Goal: Task Accomplishment & Management: Use online tool/utility

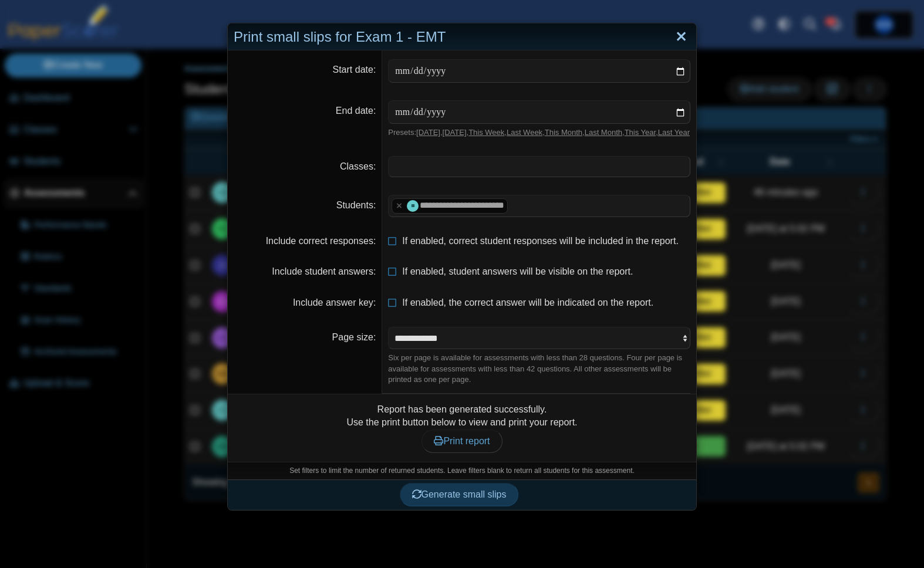
click at [673, 35] on link "Close" at bounding box center [681, 37] width 18 height 20
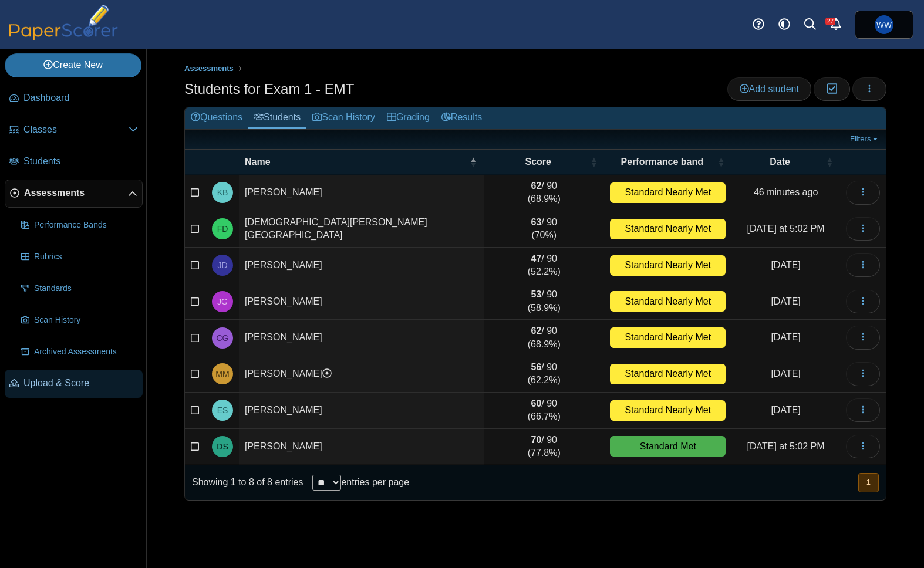
click at [42, 393] on link "Upload & Score" at bounding box center [74, 384] width 138 height 28
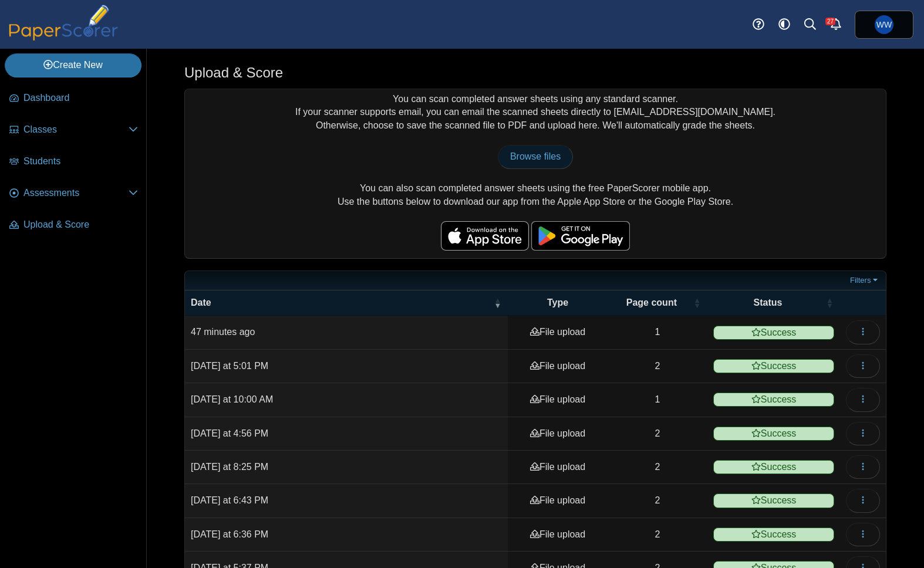
click at [538, 161] on span "Browse files" at bounding box center [535, 156] width 50 height 10
type input "**********"
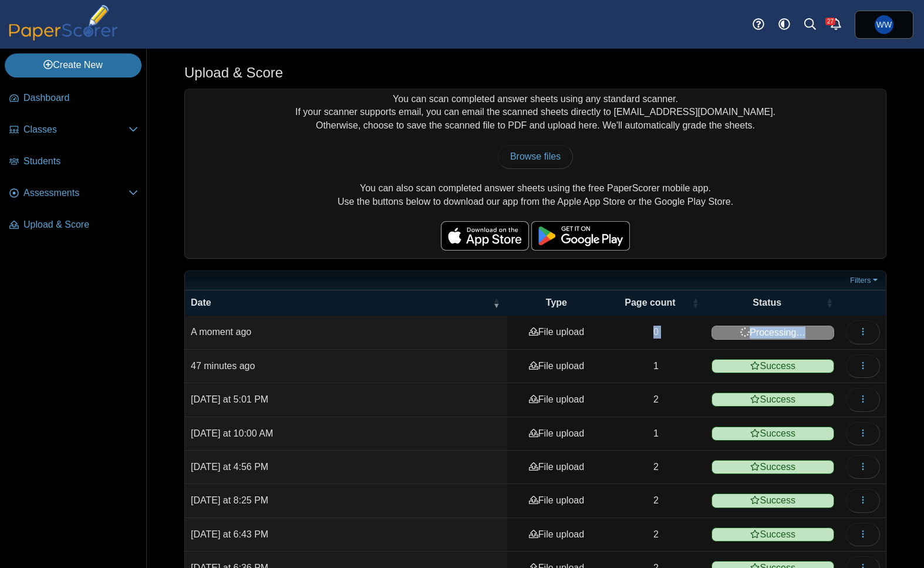
drag, startPoint x: 801, startPoint y: 329, endPoint x: 645, endPoint y: 324, distance: 156.2
click at [645, 324] on tr "A moment ago File upload 0 Processing… View scanned pages" at bounding box center [535, 332] width 701 height 33
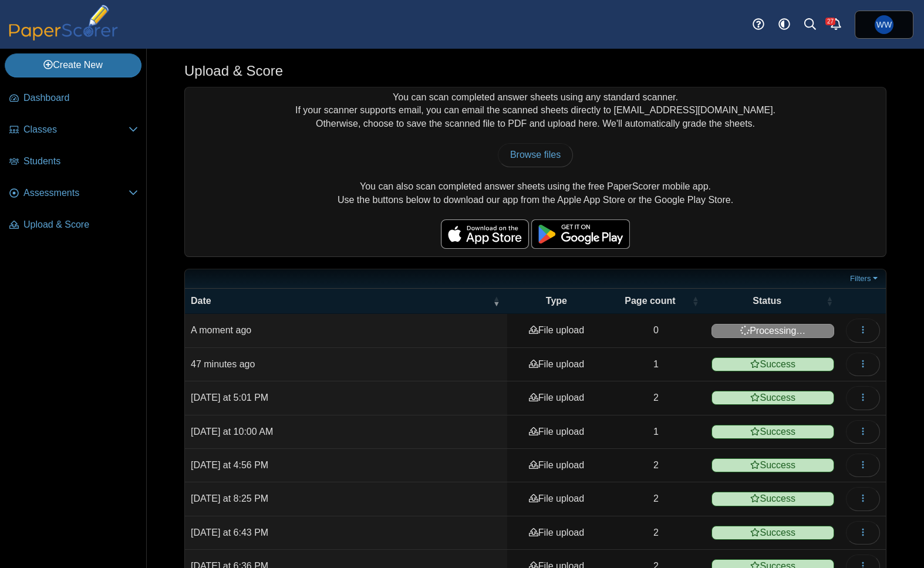
click at [581, 323] on td "File upload" at bounding box center [556, 330] width 99 height 33
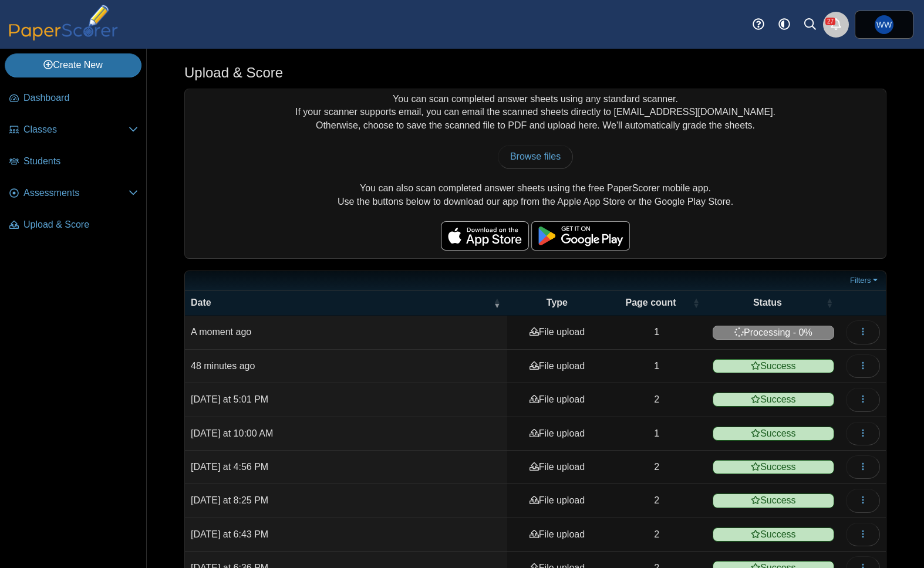
click at [834, 28] on icon "Alerts" at bounding box center [836, 24] width 12 height 12
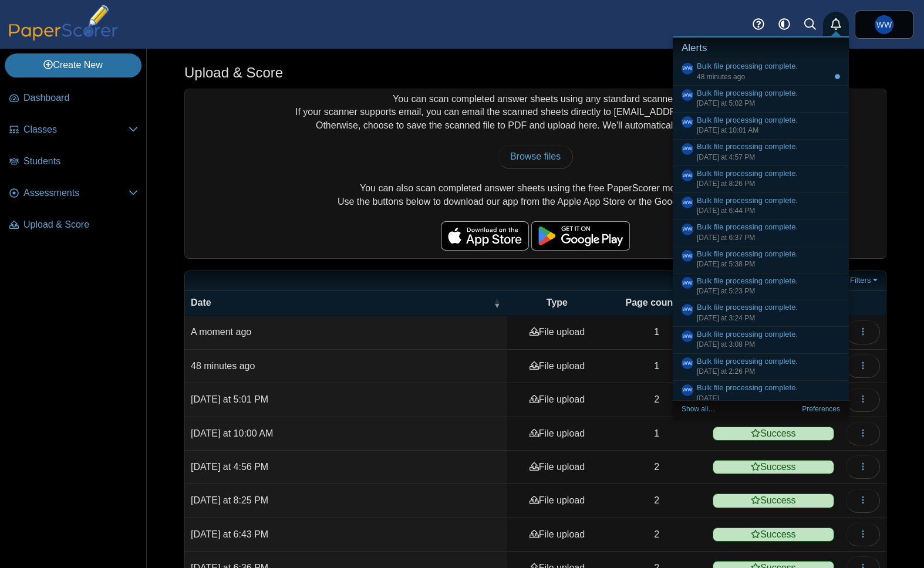
drag, startPoint x: 830, startPoint y: 19, endPoint x: 720, endPoint y: 60, distance: 117.4
click at [830, 19] on icon "Alerts" at bounding box center [836, 24] width 12 height 12
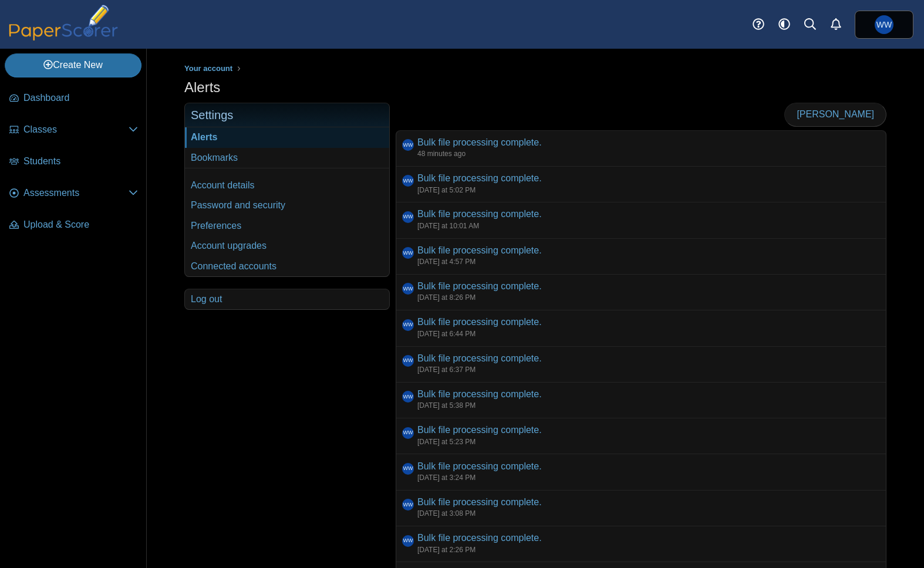
click at [832, 96] on div "Alerts" at bounding box center [535, 88] width 702 height 23
click at [869, 118] on span "Mark read" at bounding box center [835, 114] width 77 height 10
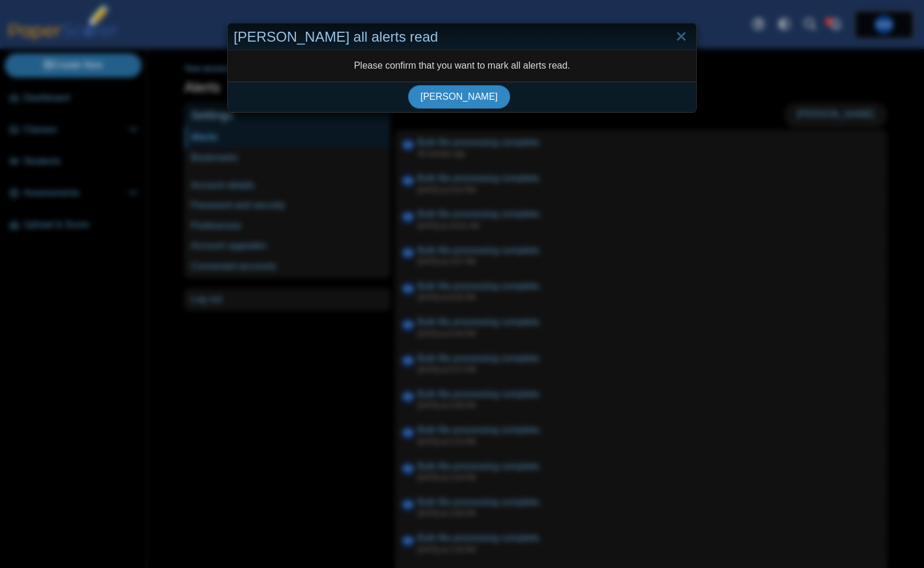
click at [437, 100] on button "Mark read" at bounding box center [459, 96] width 102 height 23
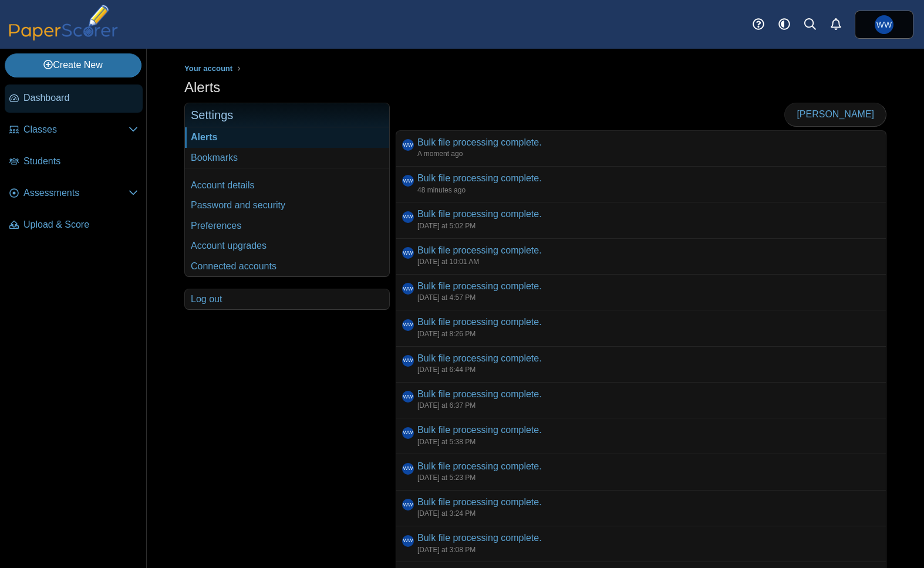
click at [70, 99] on span "Dashboard" at bounding box center [80, 98] width 114 height 13
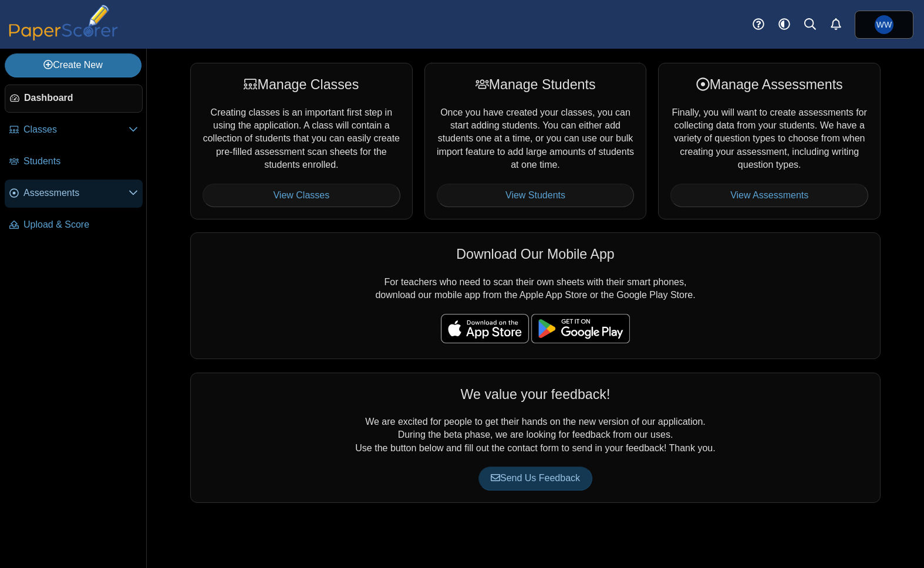
click at [79, 187] on span "Assessments" at bounding box center [75, 193] width 105 height 13
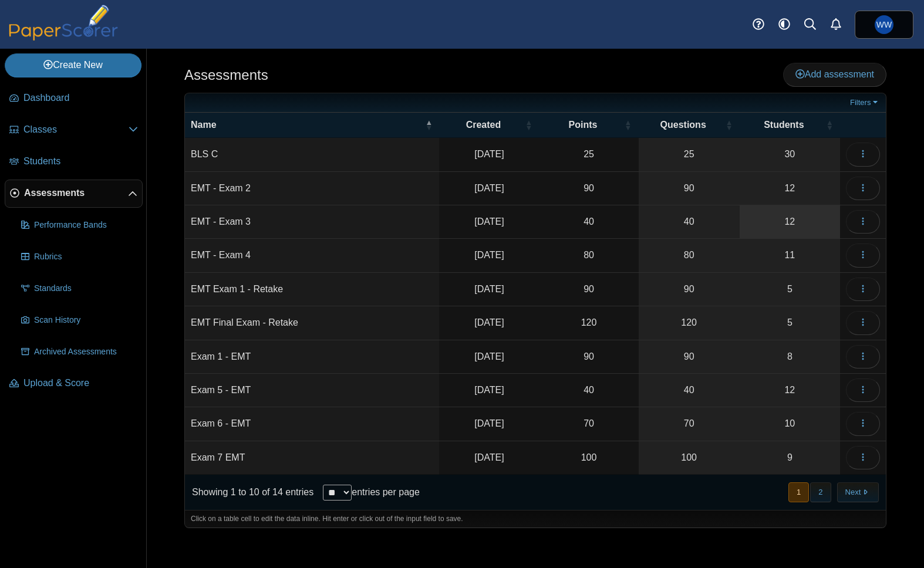
click at [828, 223] on link "12" at bounding box center [790, 221] width 100 height 33
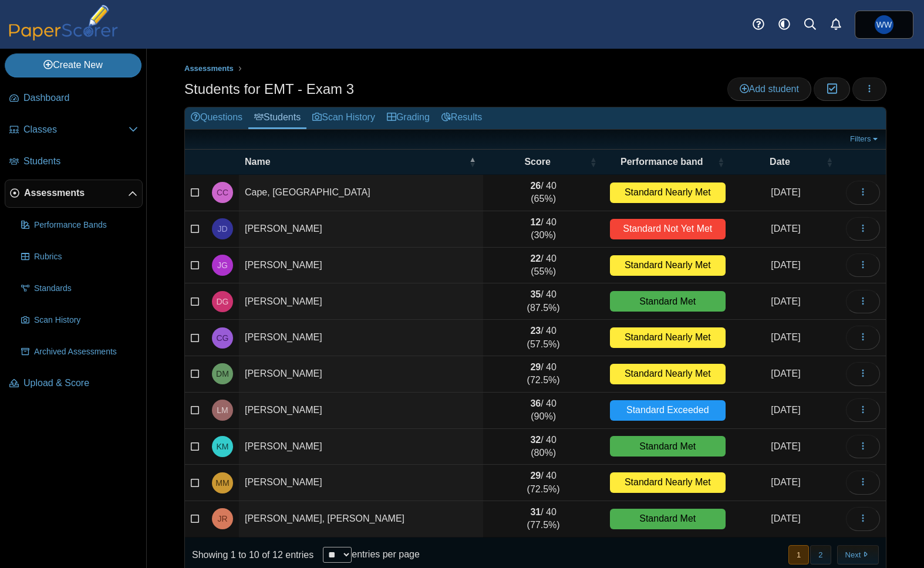
scroll to position [17, 0]
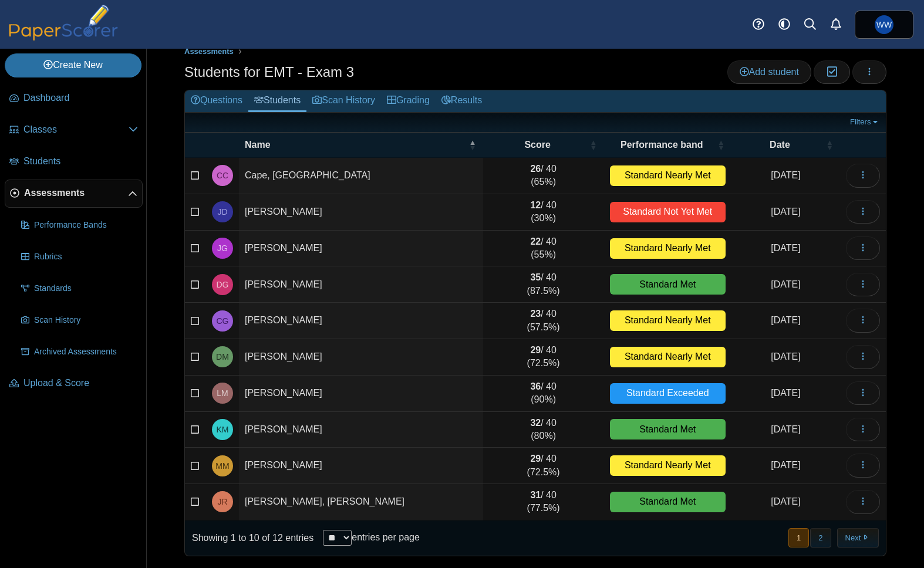
click at [352, 545] on select "** ** ** ***" at bounding box center [337, 538] width 29 height 16
select select "**"
click at [323, 530] on select "** ** ** ***" at bounding box center [337, 538] width 29 height 16
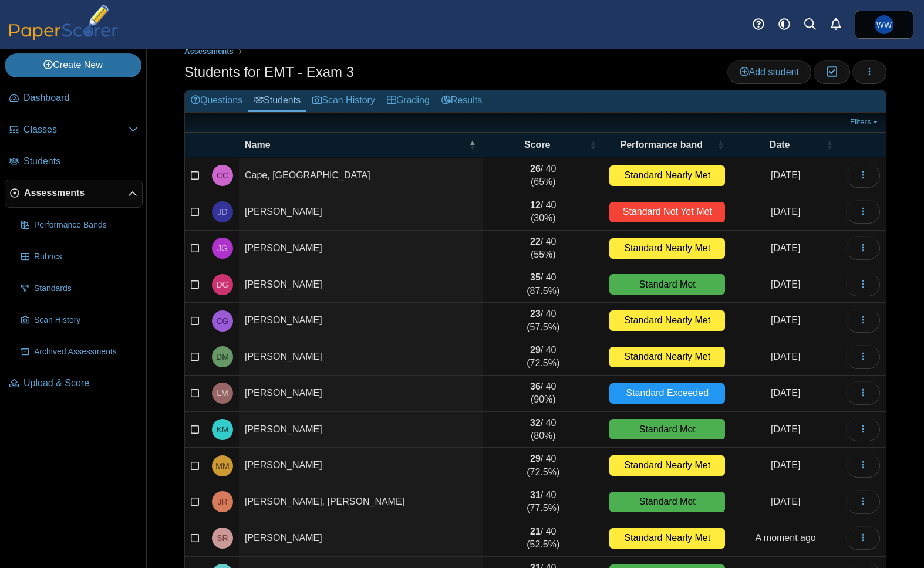
scroll to position [89, 0]
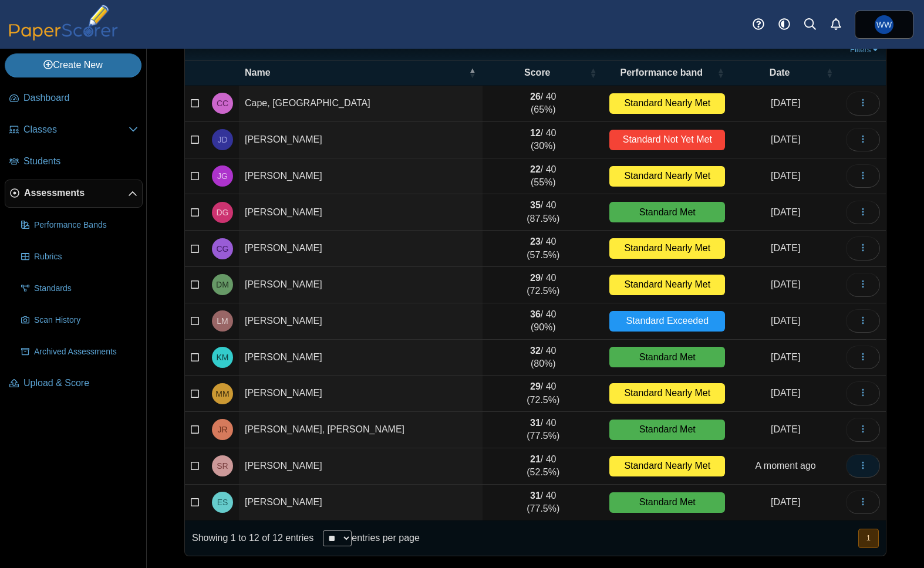
click at [872, 466] on button "button" at bounding box center [863, 465] width 34 height 23
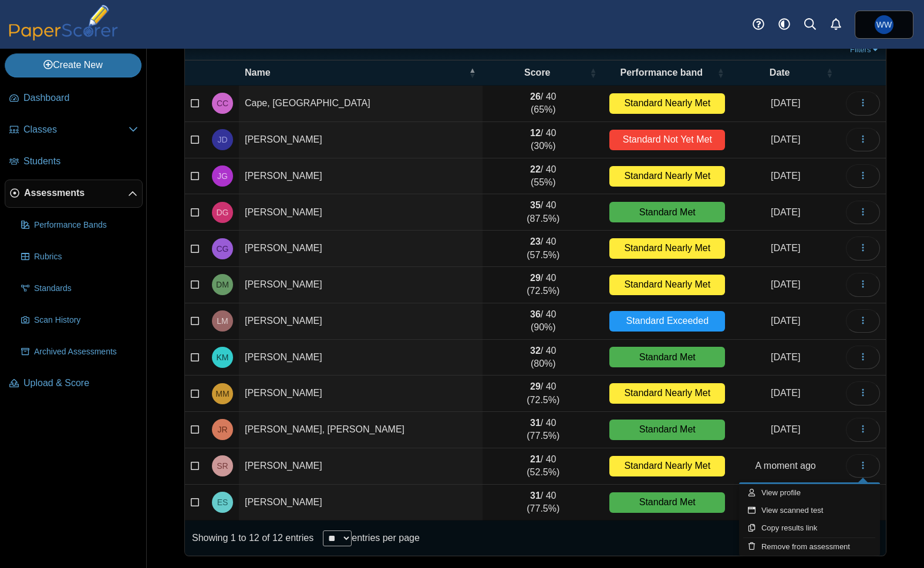
scroll to position [76, 0]
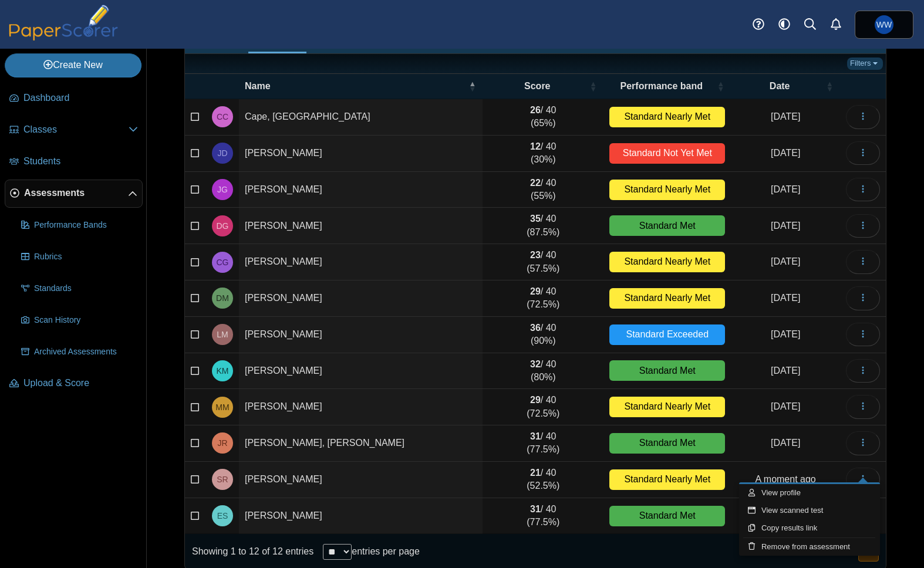
click at [872, 65] on link "Filters" at bounding box center [865, 64] width 36 height 12
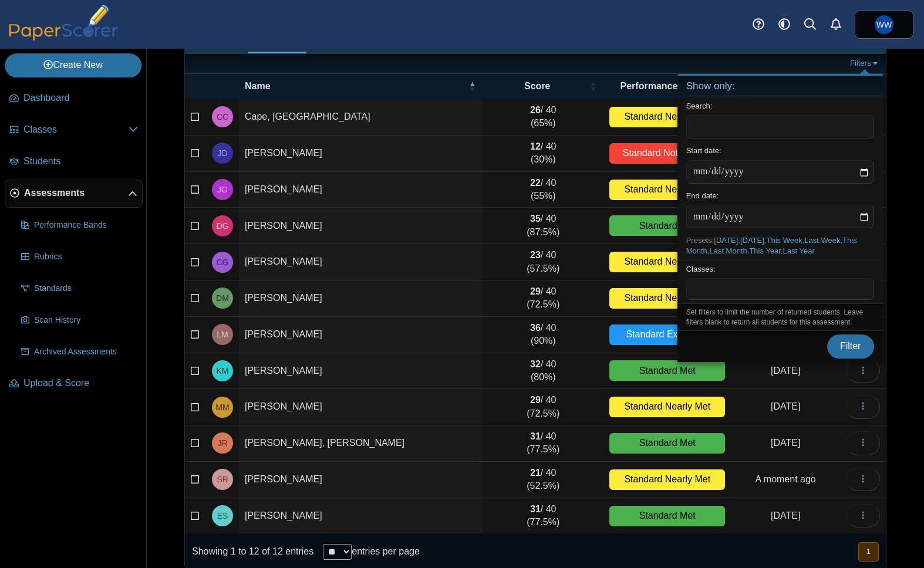
click at [750, 77] on h4 "Show only:" at bounding box center [779, 87] width 205 height 22
click at [840, 87] on h4 "Show only:" at bounding box center [779, 87] width 205 height 22
click at [881, 85] on h4 "Show only:" at bounding box center [779, 87] width 205 height 22
click at [895, 85] on div "Assessments Students for EMT - Exam 3 Add student Moderation 0 Loading…" at bounding box center [535, 233] width 777 height 520
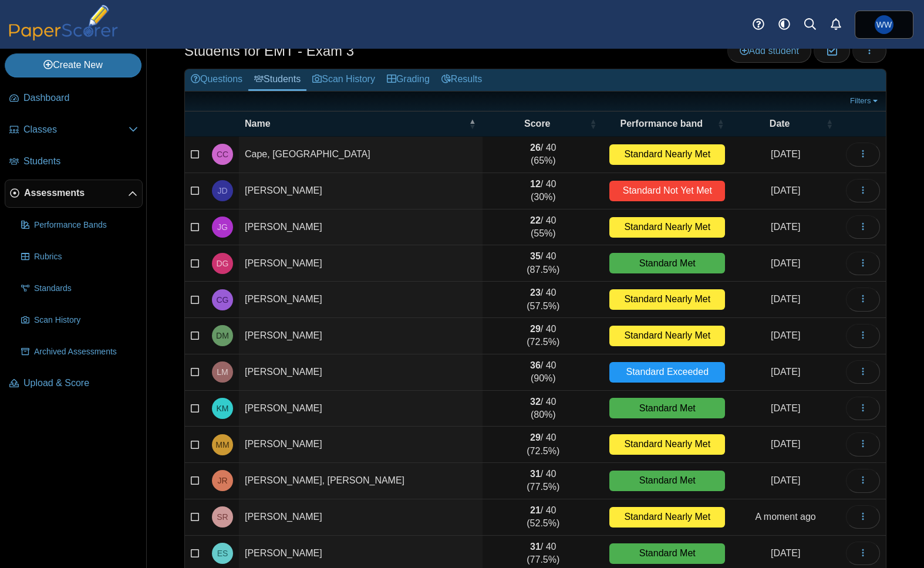
scroll to position [0, 0]
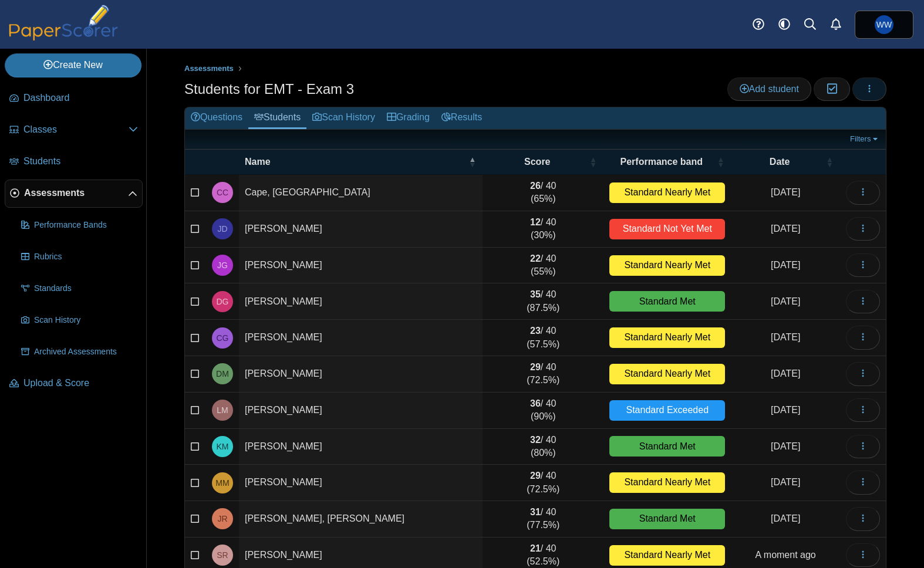
click at [871, 92] on icon "button" at bounding box center [869, 88] width 9 height 9
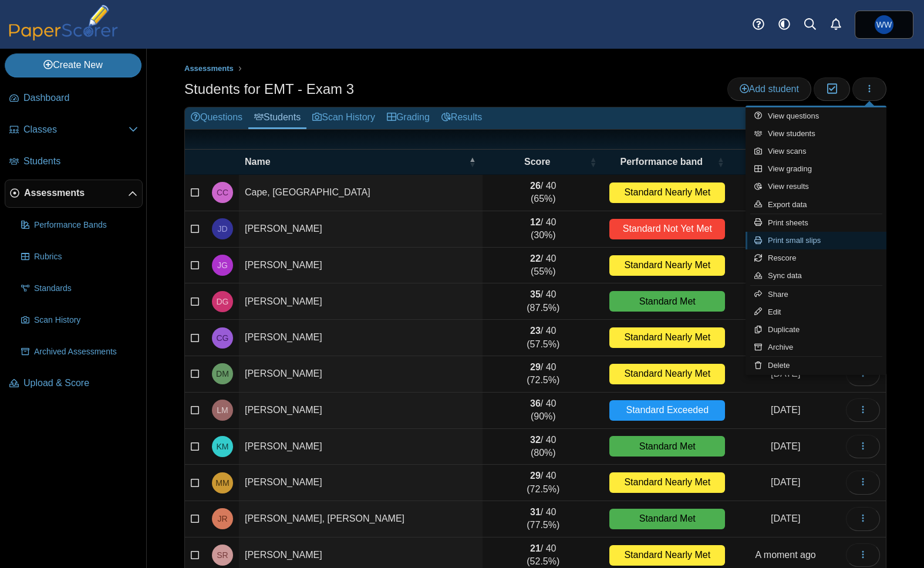
click at [851, 237] on link "Print small slips" at bounding box center [816, 241] width 141 height 18
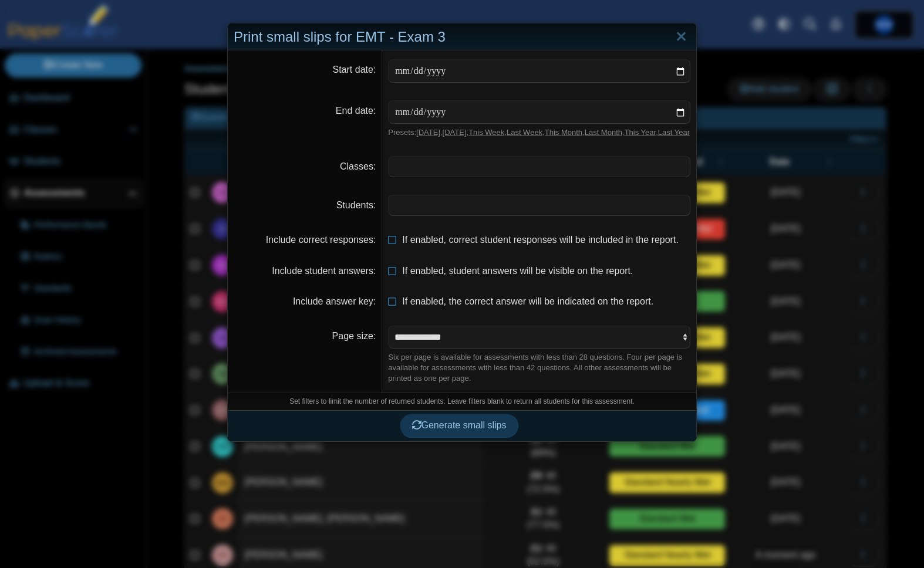
click at [514, 215] on span at bounding box center [539, 205] width 301 height 20
click at [457, 439] on button "Generate small slips" at bounding box center [459, 426] width 119 height 23
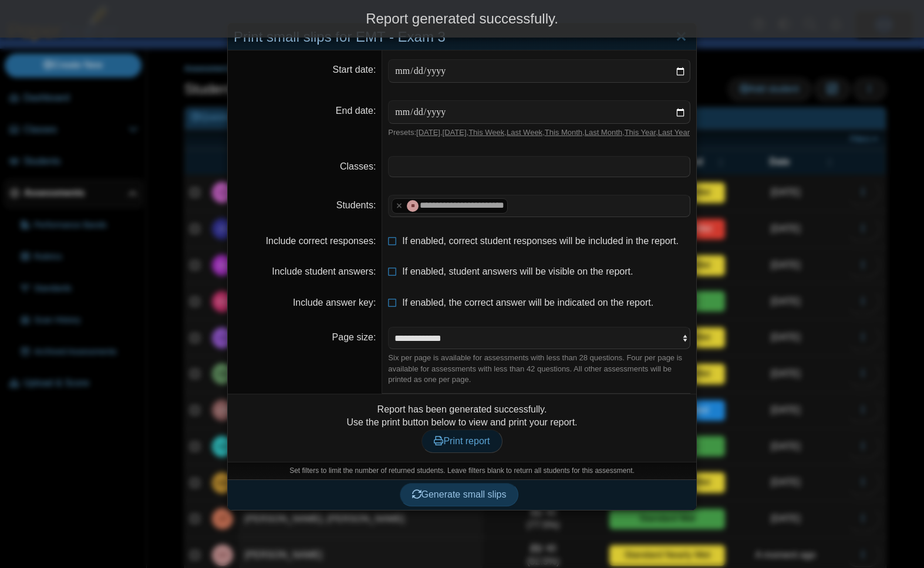
click at [461, 446] on span "Print report" at bounding box center [462, 441] width 56 height 10
